Goal: Find specific page/section: Find specific page/section

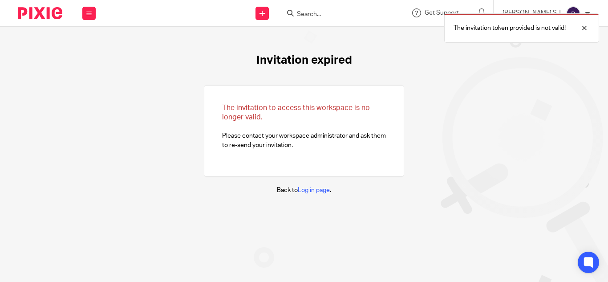
click at [325, 16] on div "The invitation token provided is not valid!" at bounding box center [451, 26] width 295 height 34
drag, startPoint x: 583, startPoint y: 27, endPoint x: 437, endPoint y: 58, distance: 149.6
click at [583, 27] on div at bounding box center [577, 28] width 24 height 11
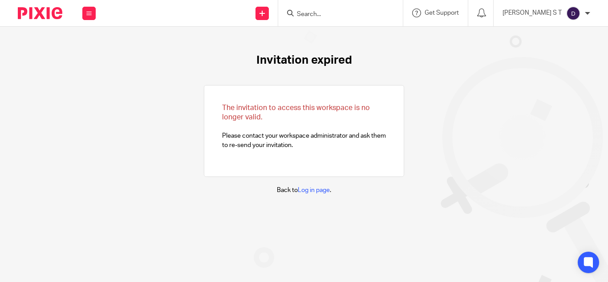
click at [346, 16] on input "Search" at bounding box center [336, 15] width 80 height 8
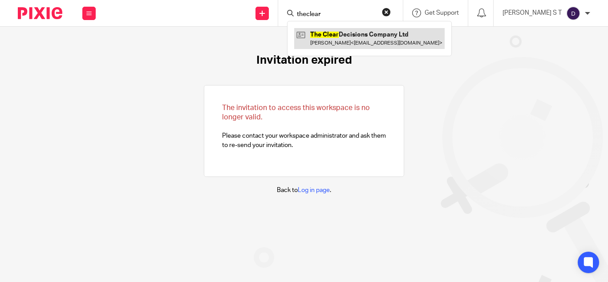
type input "theclear"
click at [378, 44] on link at bounding box center [369, 38] width 150 height 20
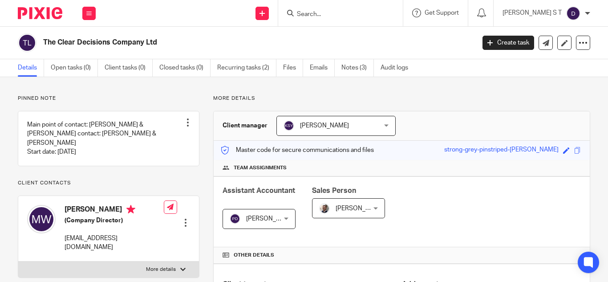
scroll to position [224, 0]
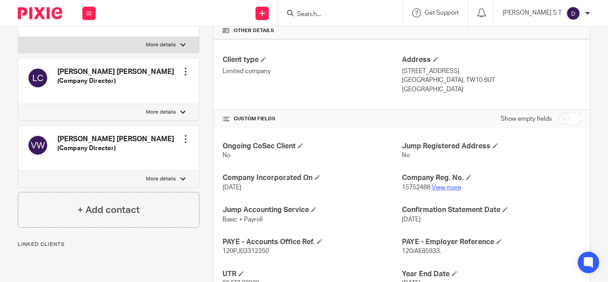
click at [450, 184] on link "View more" at bounding box center [445, 187] width 29 height 6
